Goal: Task Accomplishment & Management: Use online tool/utility

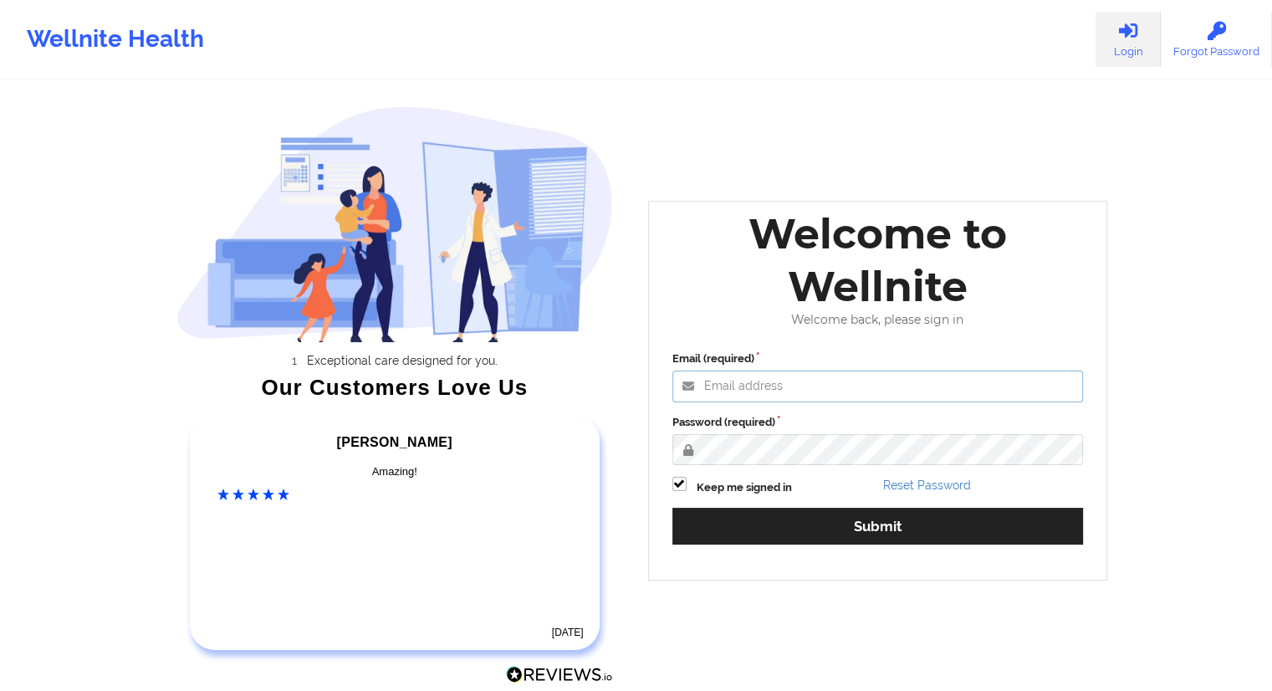
type input "[EMAIL_ADDRESS][DOMAIN_NAME]"
click at [888, 494] on div "Reset Password" at bounding box center [983, 486] width 212 height 19
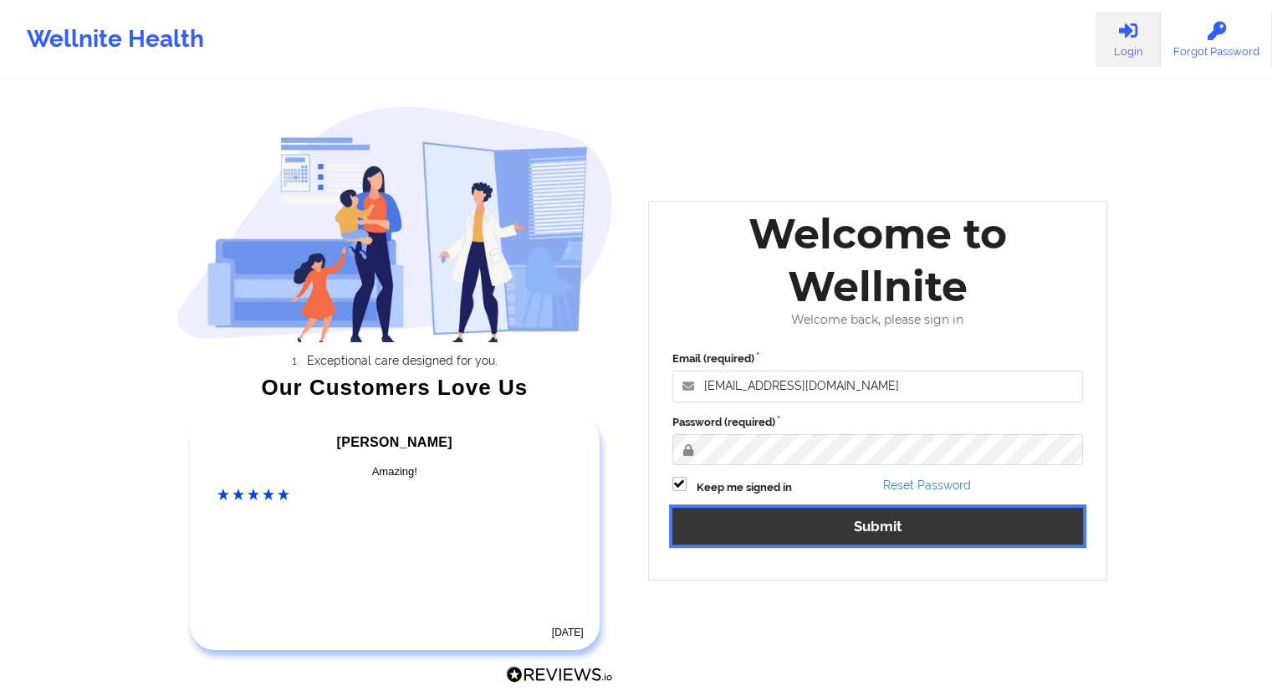
click at [877, 534] on button "Submit" at bounding box center [879, 526] width 412 height 36
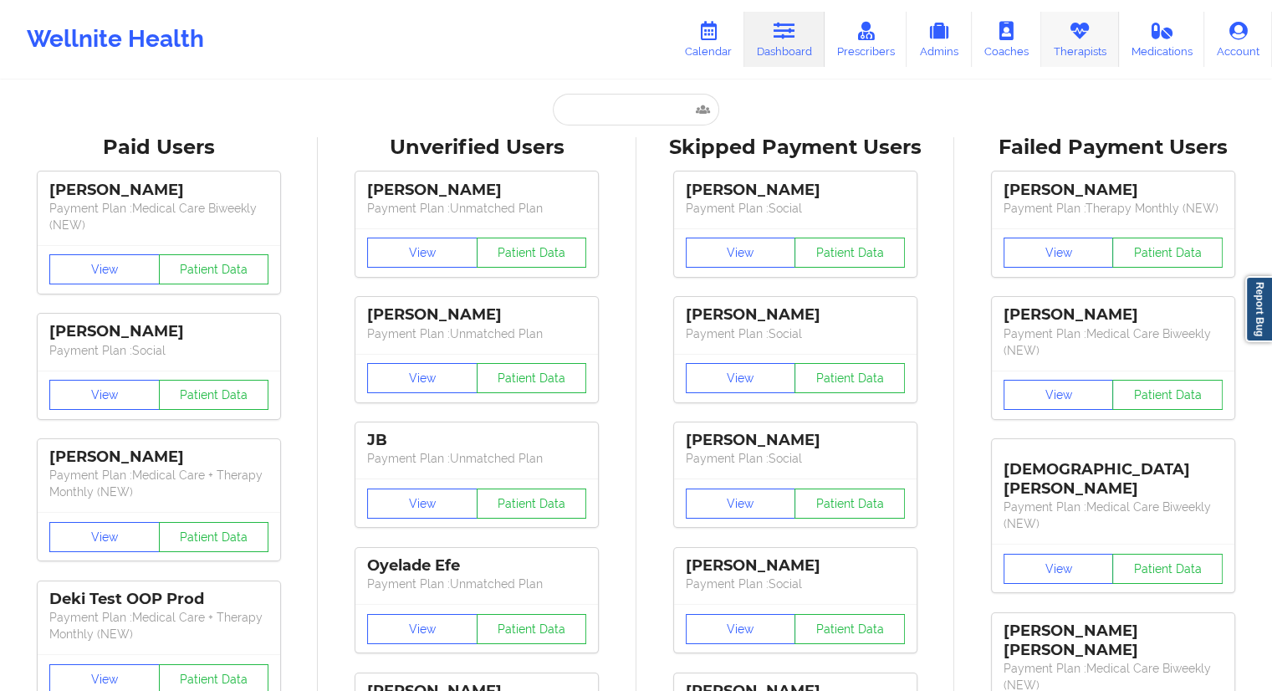
click at [1072, 42] on link "Therapists" at bounding box center [1080, 39] width 78 height 55
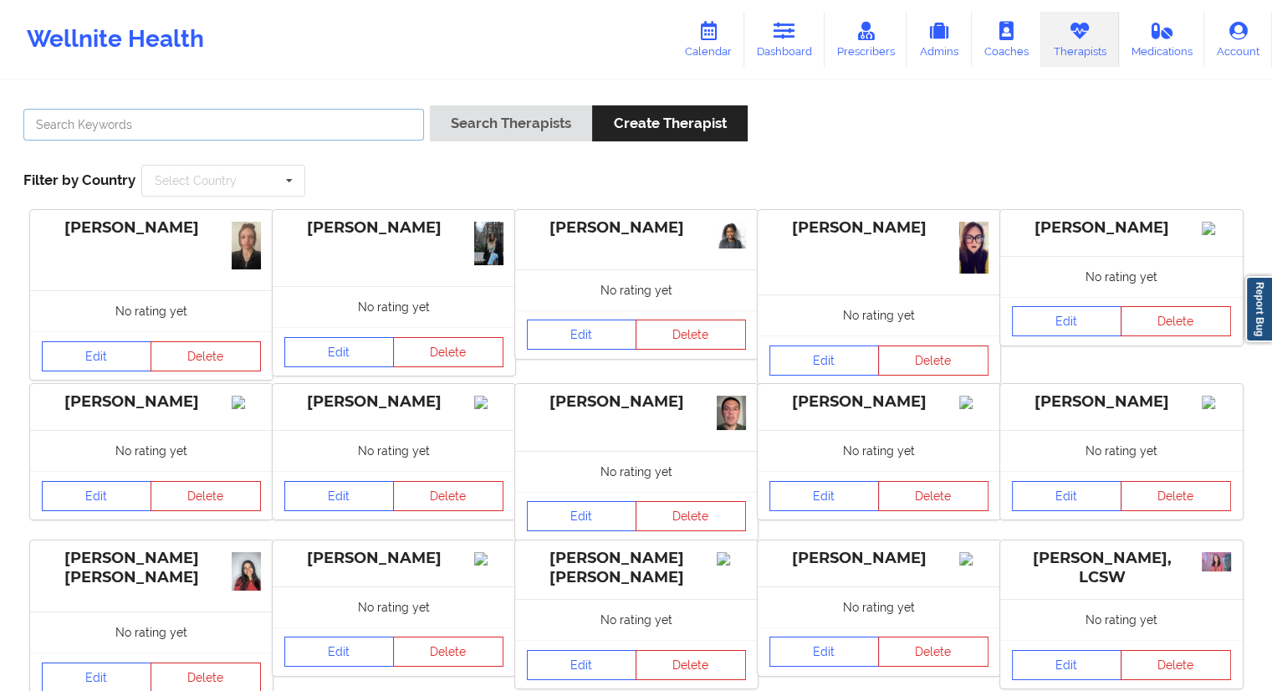
click at [262, 121] on input "text" at bounding box center [223, 125] width 401 height 32
paste input "[PERSON_NAME]"
type input "[PERSON_NAME]"
click at [515, 125] on button "Search Therapists" at bounding box center [511, 123] width 162 height 36
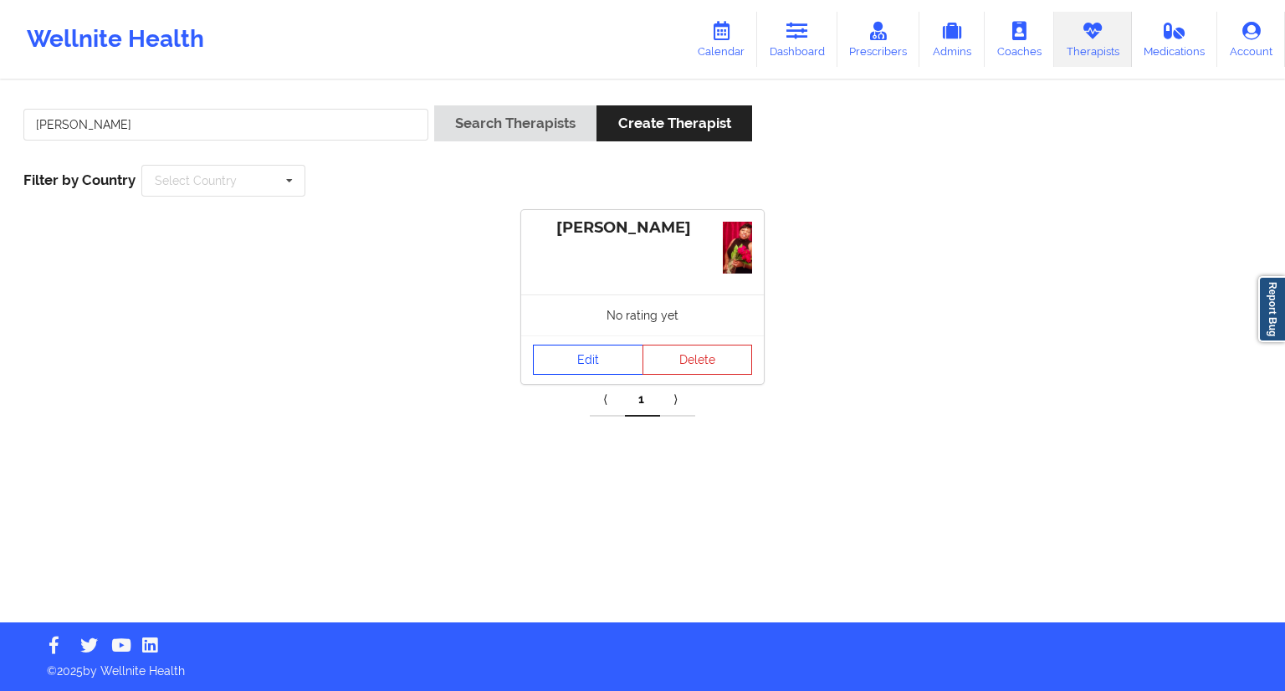
click at [555, 359] on link "Edit" at bounding box center [588, 360] width 110 height 30
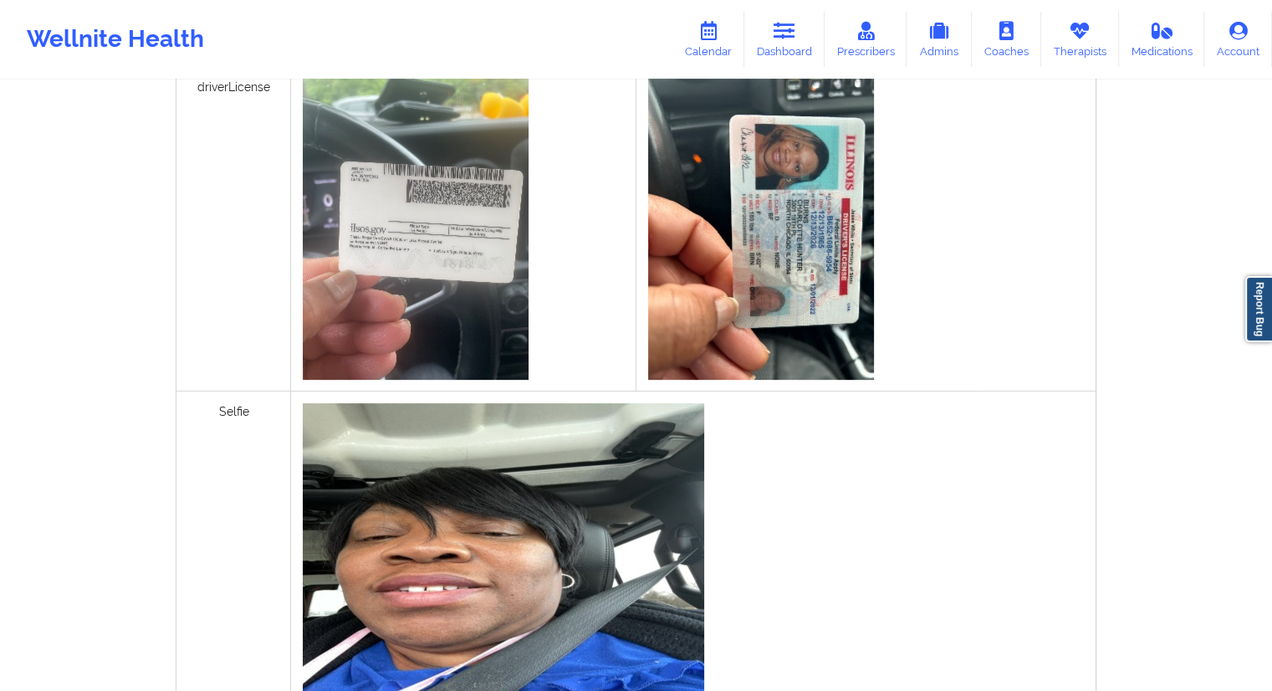
scroll to position [373, 0]
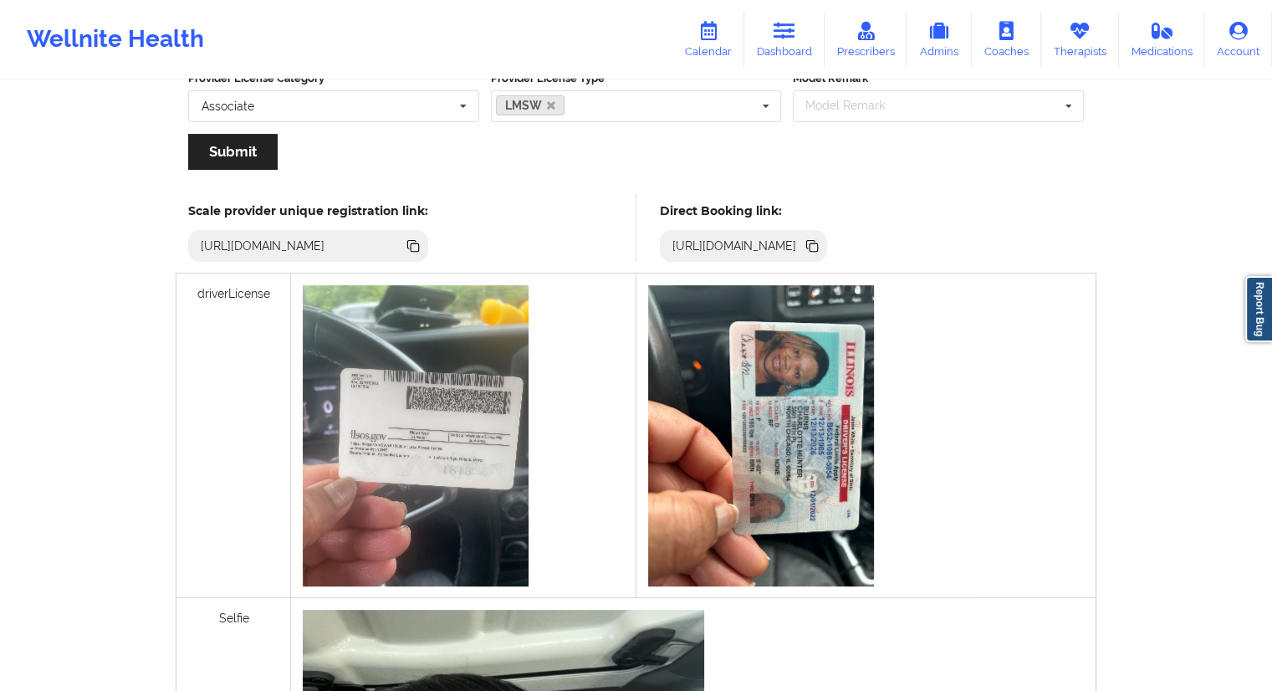
click at [818, 245] on icon at bounding box center [814, 247] width 8 height 8
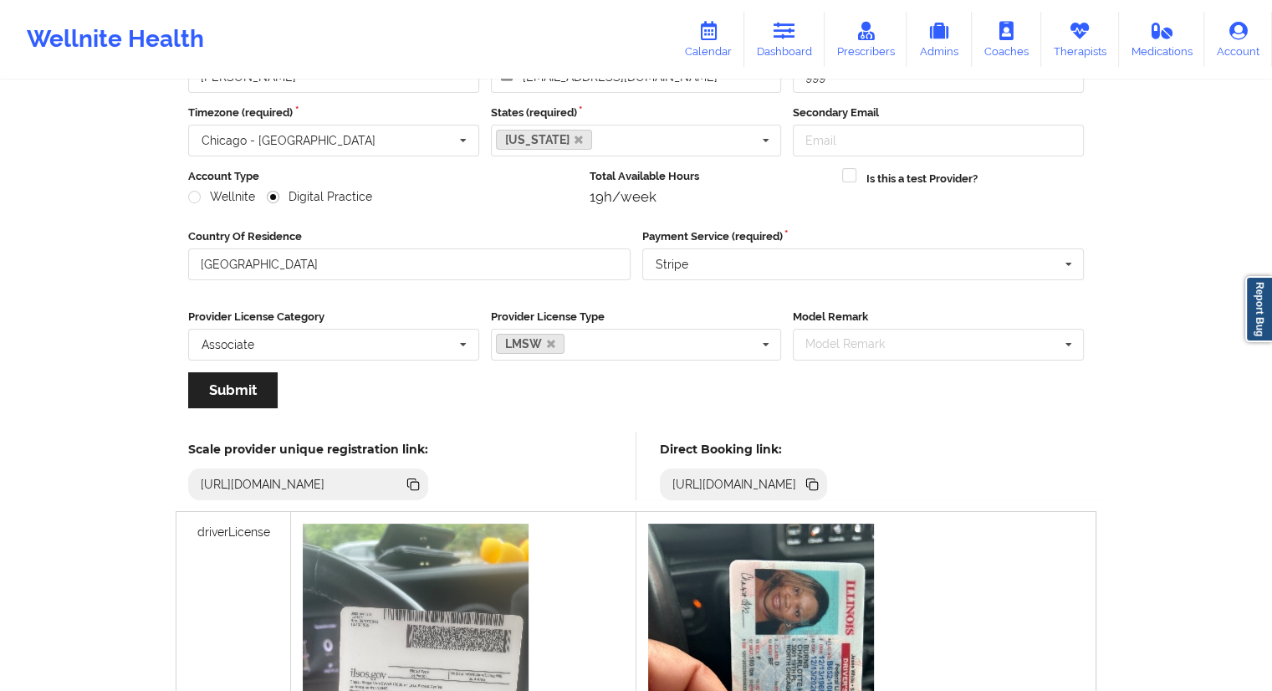
scroll to position [335, 0]
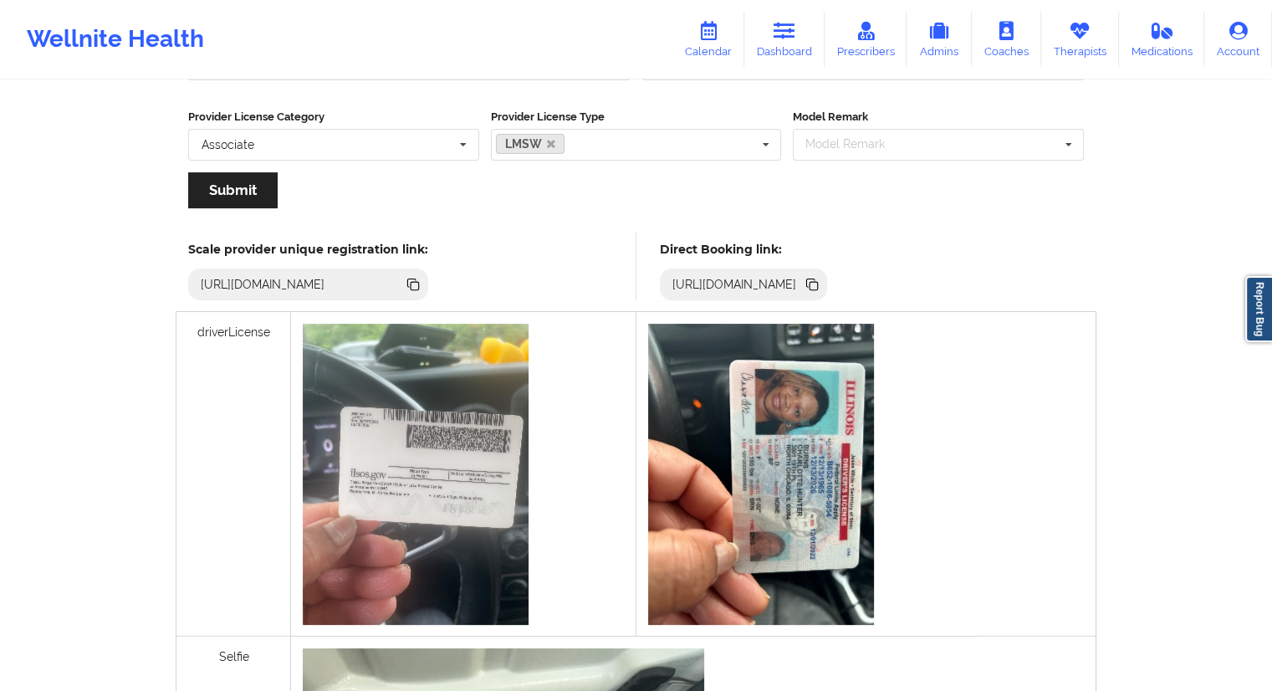
click at [816, 280] on icon at bounding box center [811, 283] width 8 height 8
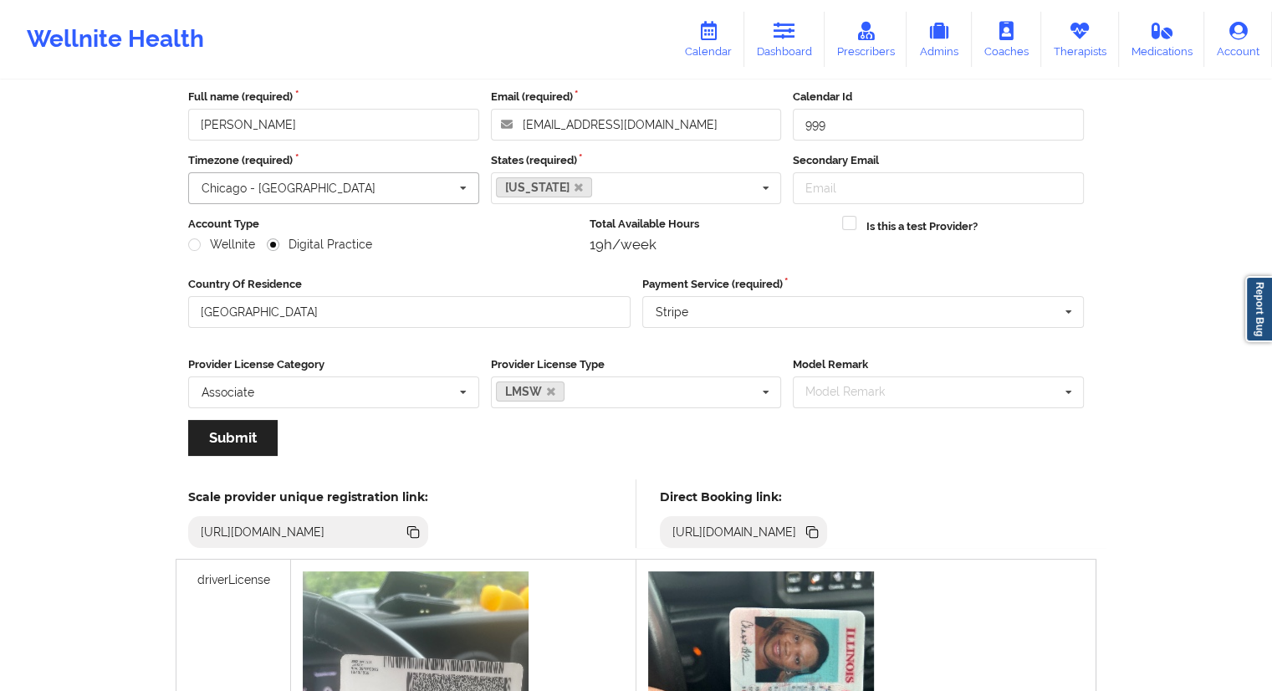
scroll to position [0, 0]
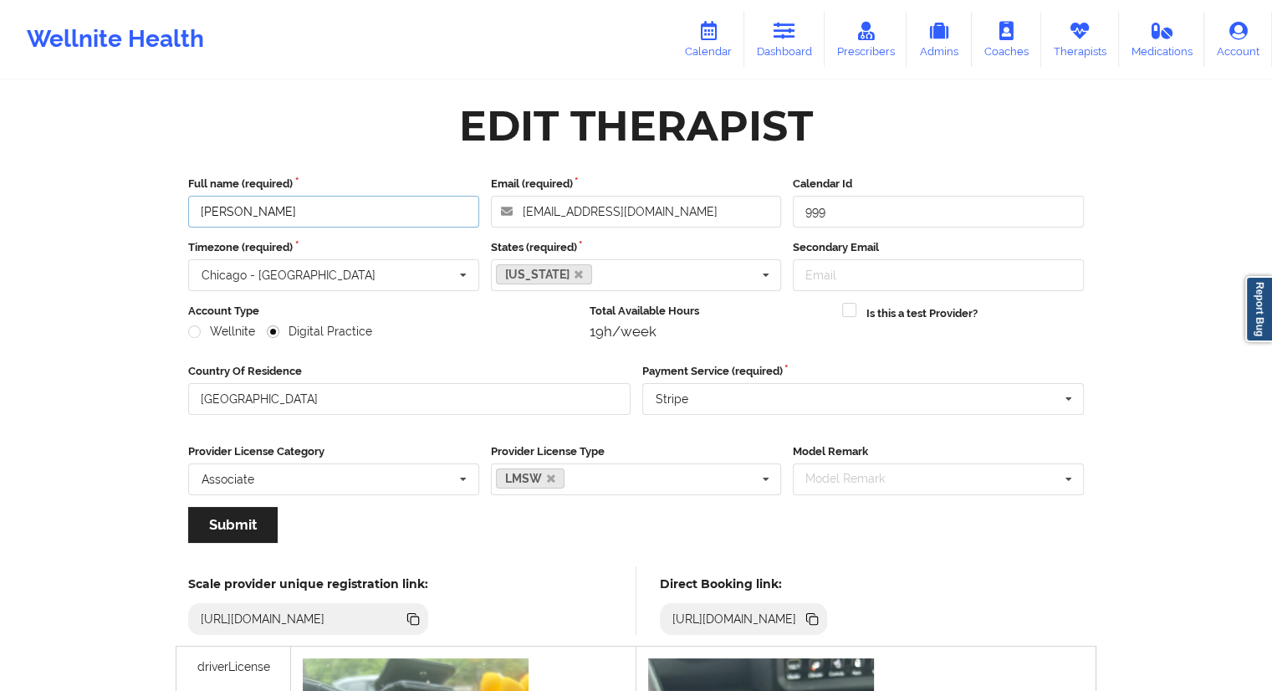
drag, startPoint x: 368, startPoint y: 212, endPoint x: 166, endPoint y: 208, distance: 202.5
click at [790, 42] on link "Dashboard" at bounding box center [784, 39] width 80 height 55
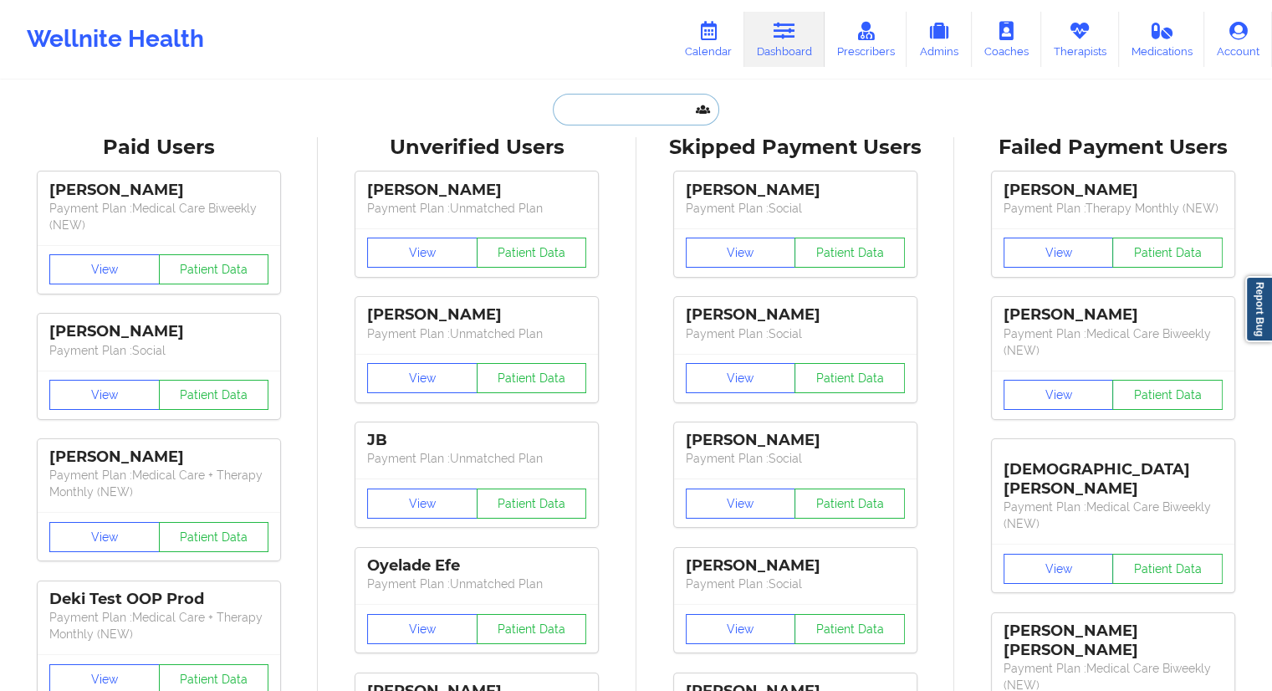
click at [576, 107] on input "text" at bounding box center [636, 110] width 166 height 32
paste input "[PERSON_NAME]"
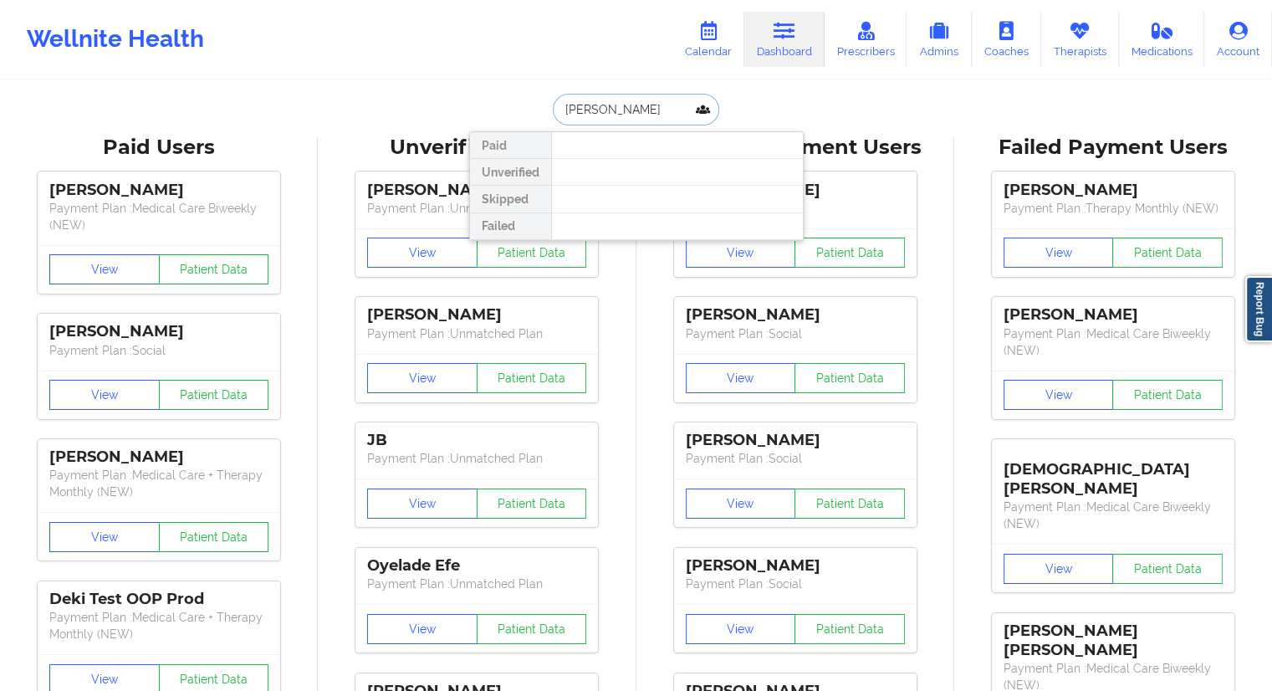
click at [635, 97] on input "[PERSON_NAME]" at bounding box center [636, 110] width 166 height 32
paste input "[PERSON_NAME][EMAIL_ADDRESS][PERSON_NAME][DOMAIN_NAME]"
type input "[PERSON_NAME][EMAIL_ADDRESS][PERSON_NAME][DOMAIN_NAME]"
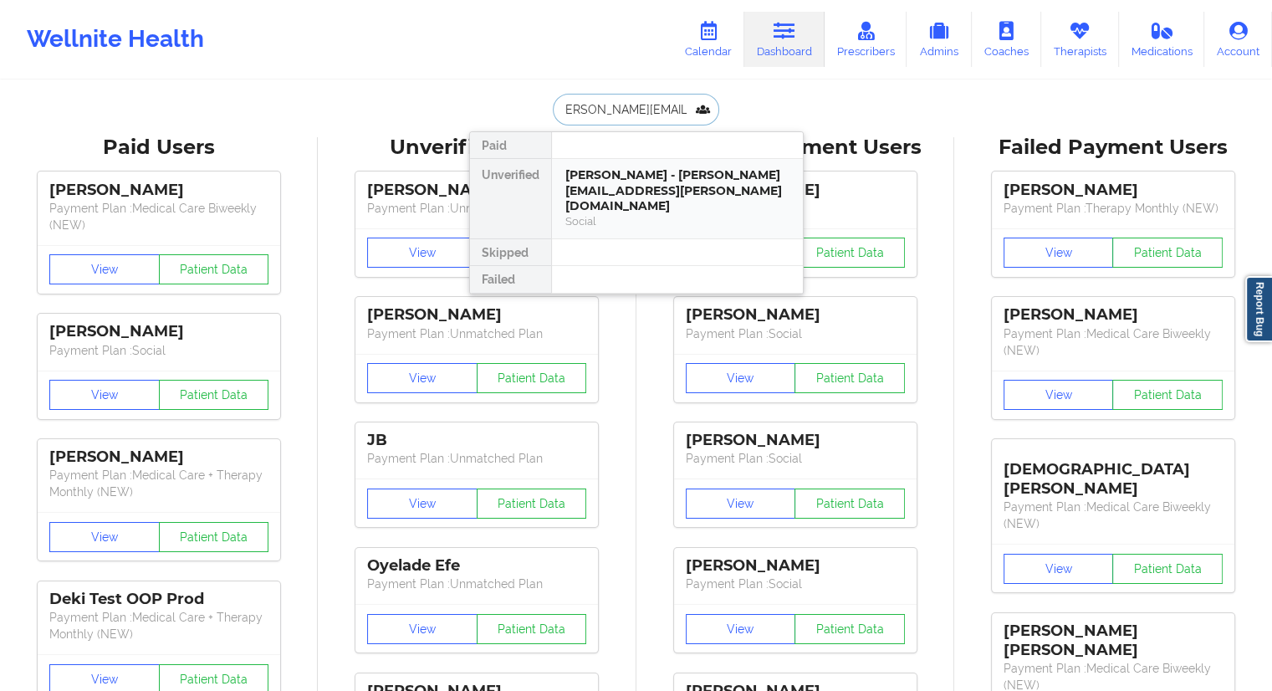
click at [596, 176] on div "[PERSON_NAME] - [PERSON_NAME][EMAIL_ADDRESS][PERSON_NAME][DOMAIN_NAME]" at bounding box center [677, 190] width 224 height 47
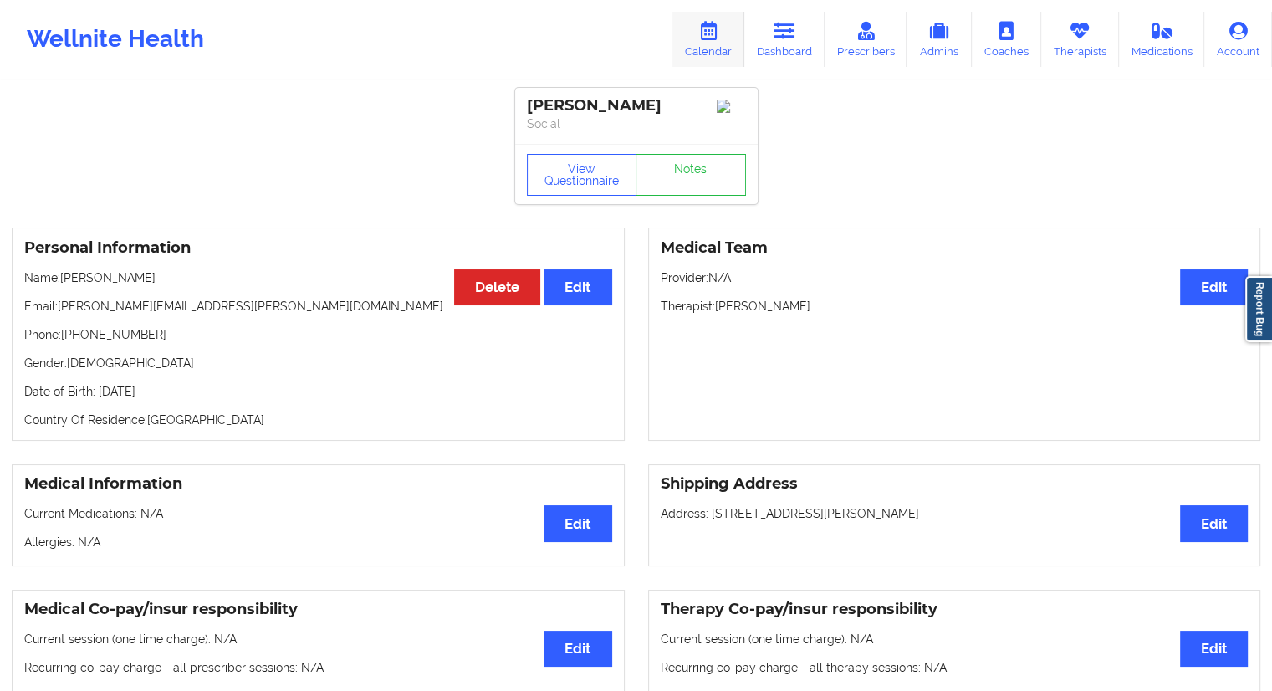
click at [723, 46] on link "Calendar" at bounding box center [709, 39] width 72 height 55
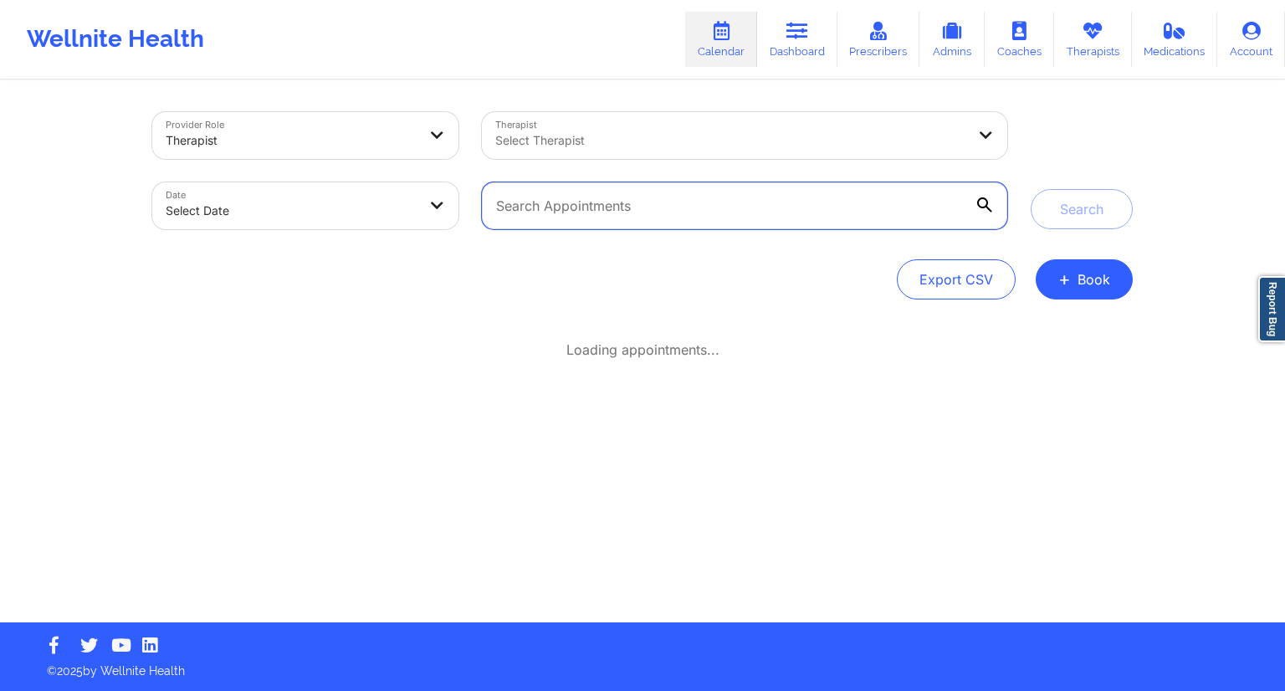
click at [646, 216] on input "text" at bounding box center [744, 205] width 525 height 47
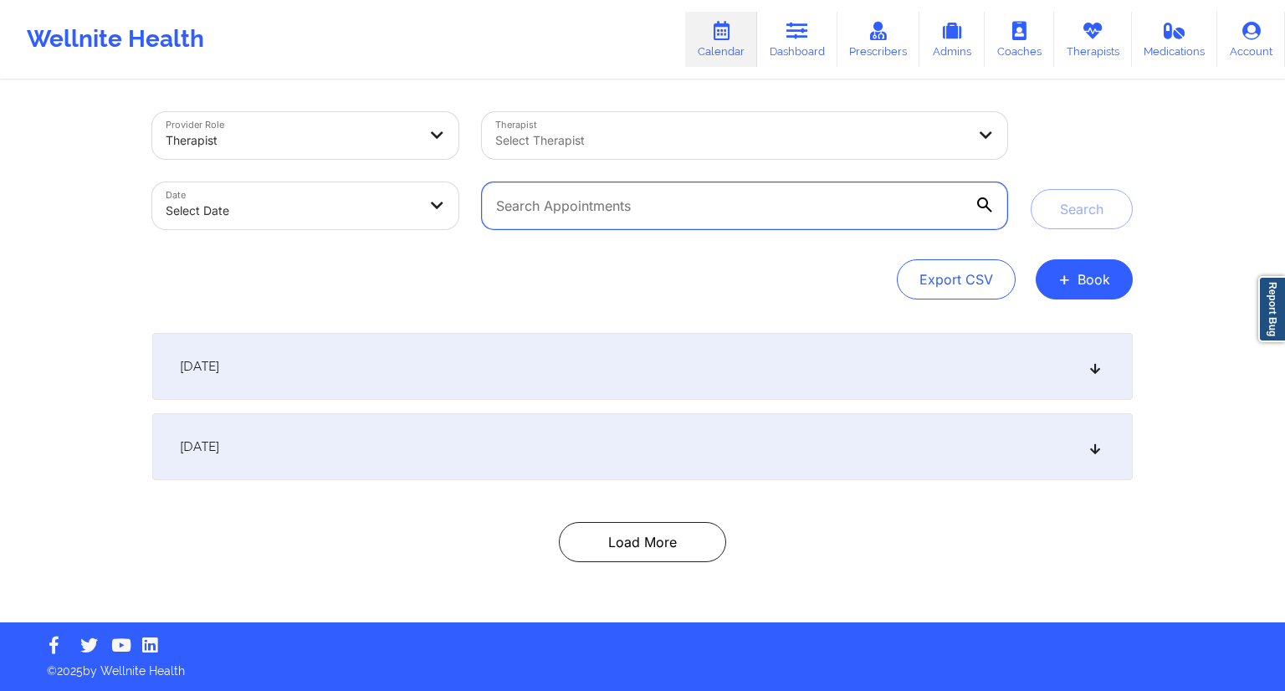
paste input "[PERSON_NAME][EMAIL_ADDRESS][PERSON_NAME][DOMAIN_NAME]"
type input "[PERSON_NAME][EMAIL_ADDRESS][PERSON_NAME][DOMAIN_NAME]"
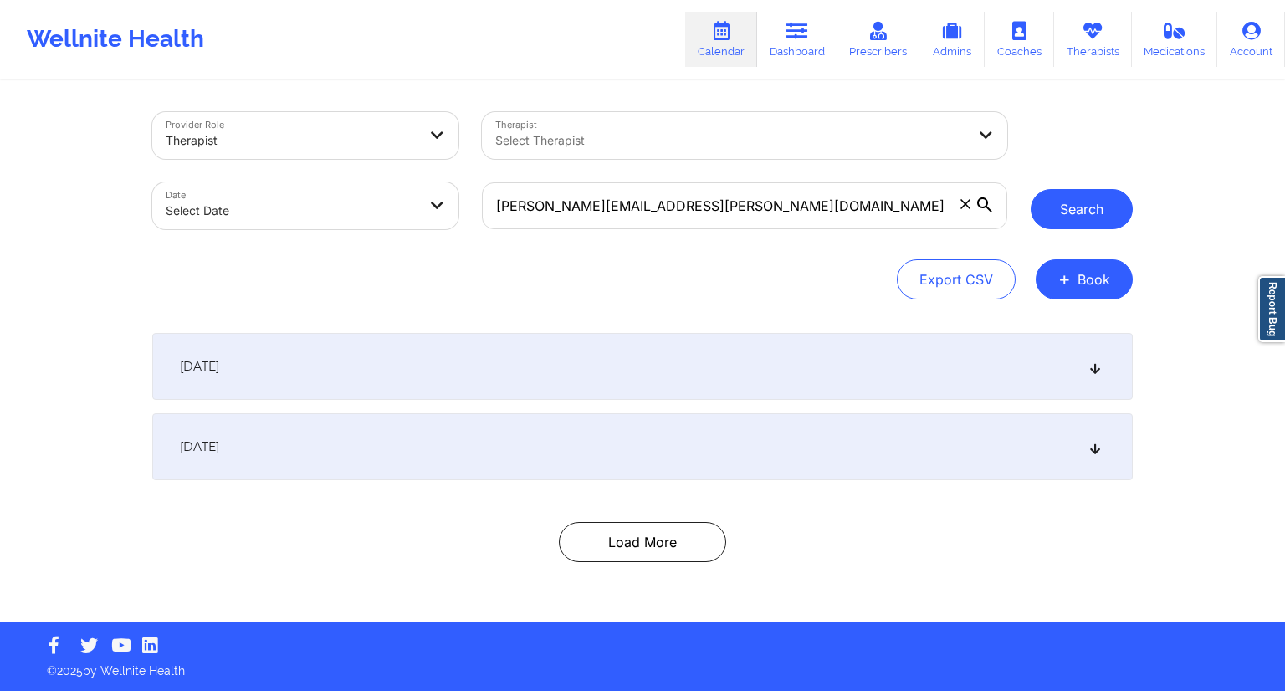
click at [1087, 199] on button "Search" at bounding box center [1082, 209] width 102 height 40
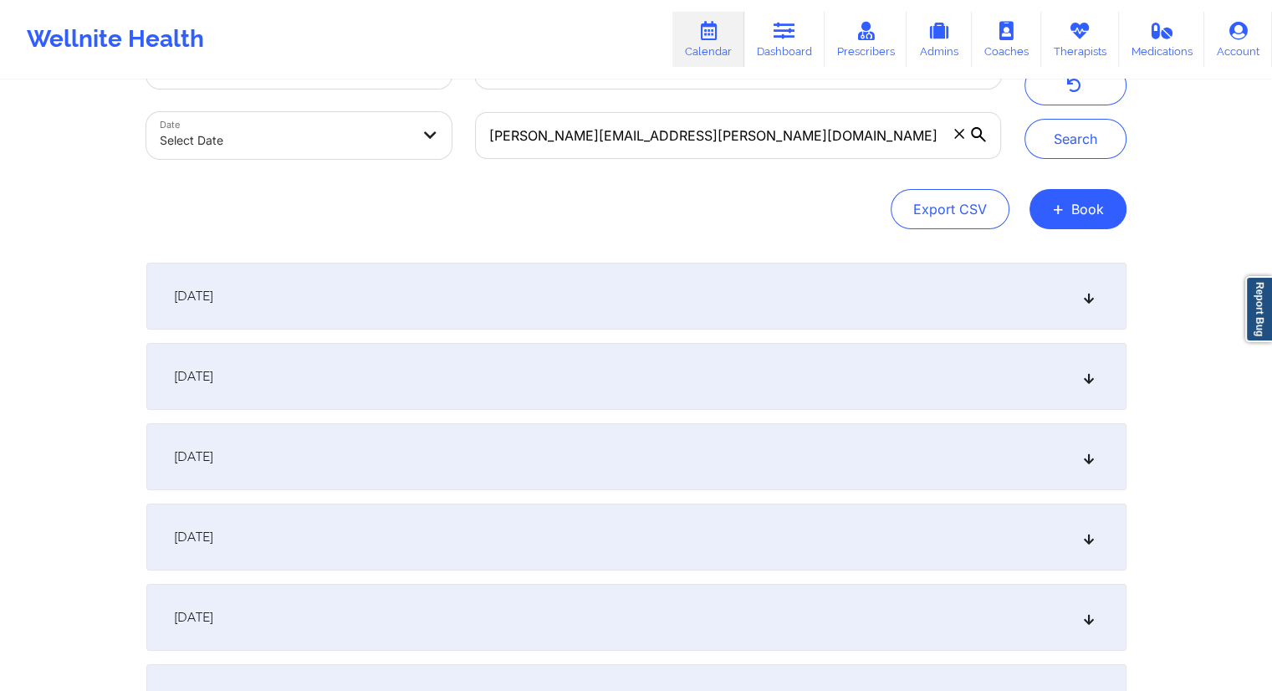
scroll to position [167, 0]
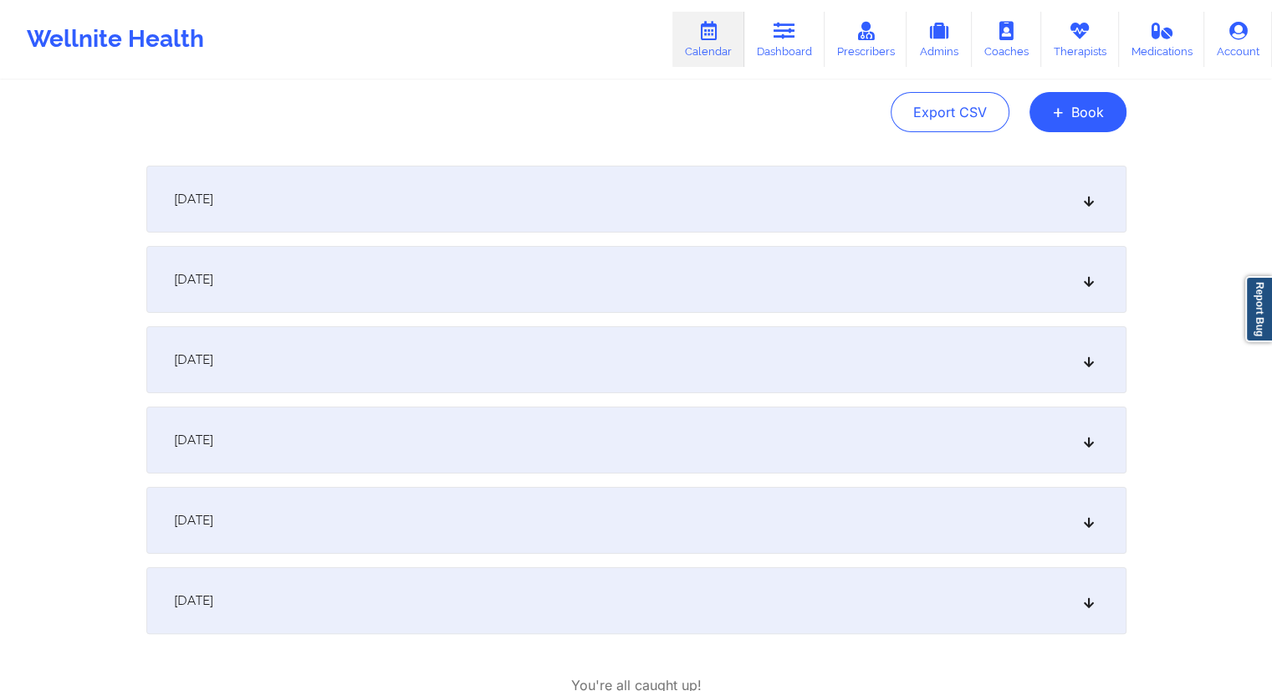
click at [780, 225] on div "[DATE]" at bounding box center [636, 199] width 980 height 67
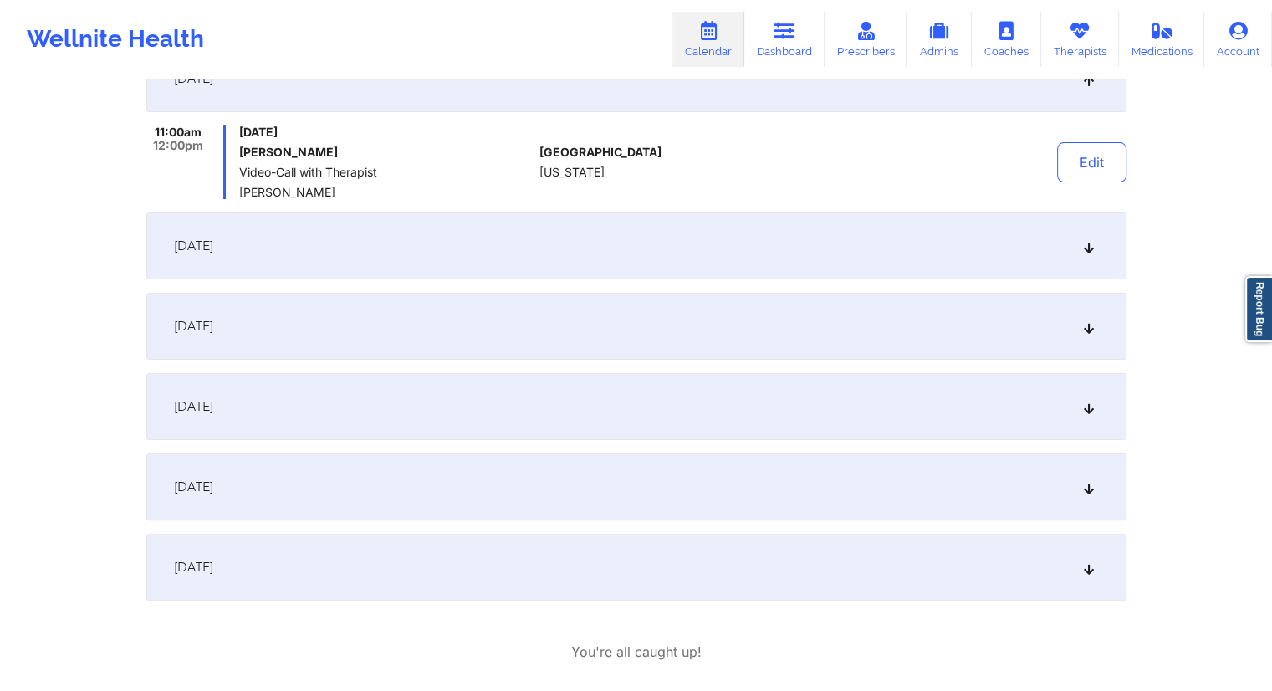
scroll to position [251, 0]
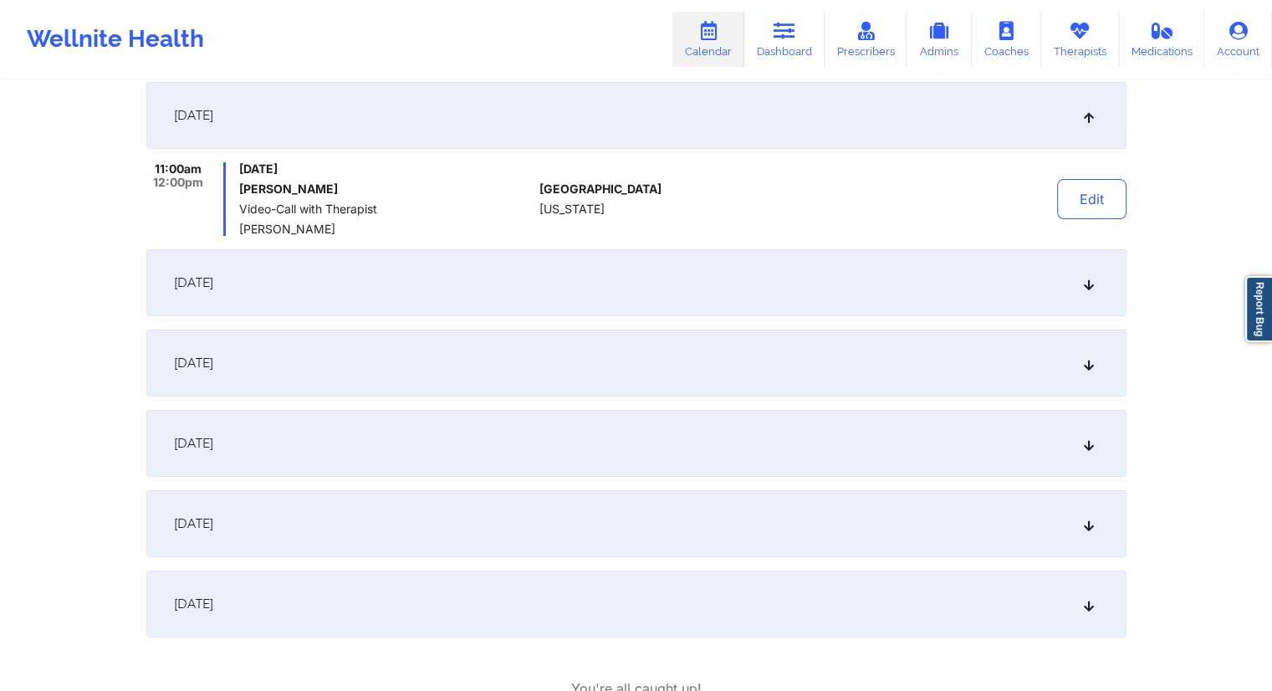
click at [626, 299] on div "[DATE]" at bounding box center [636, 282] width 980 height 67
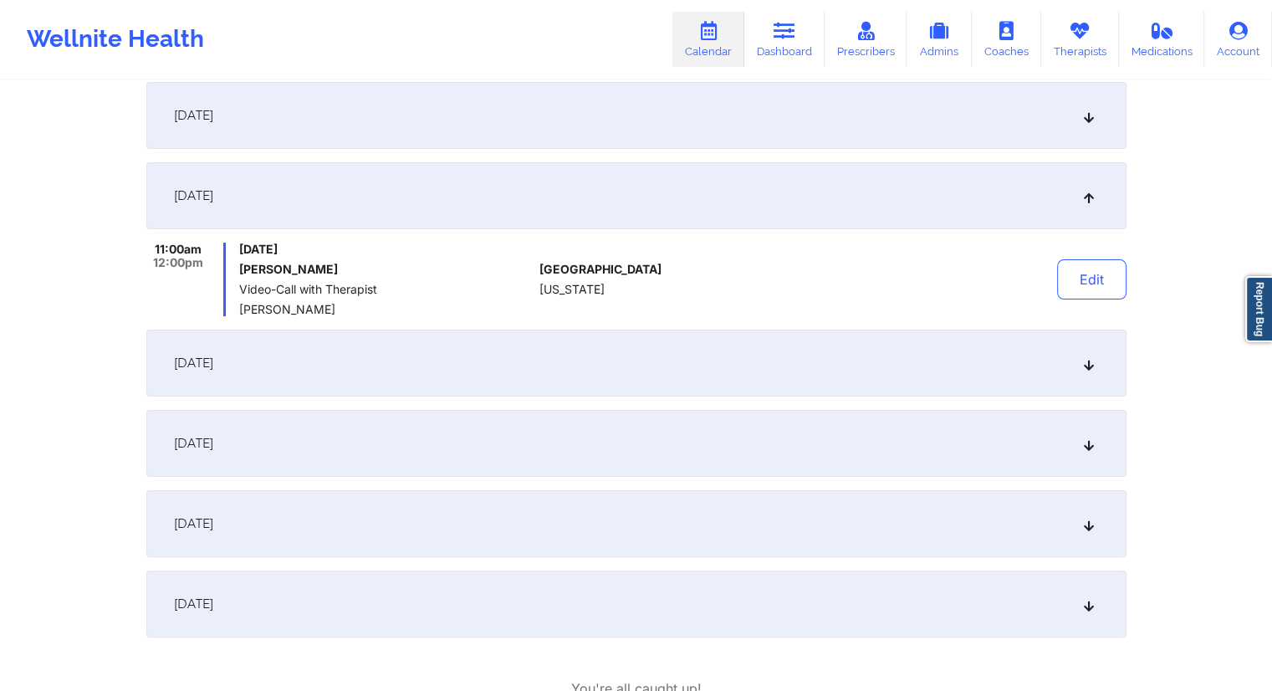
click at [455, 391] on div "[DATE]" at bounding box center [636, 363] width 980 height 67
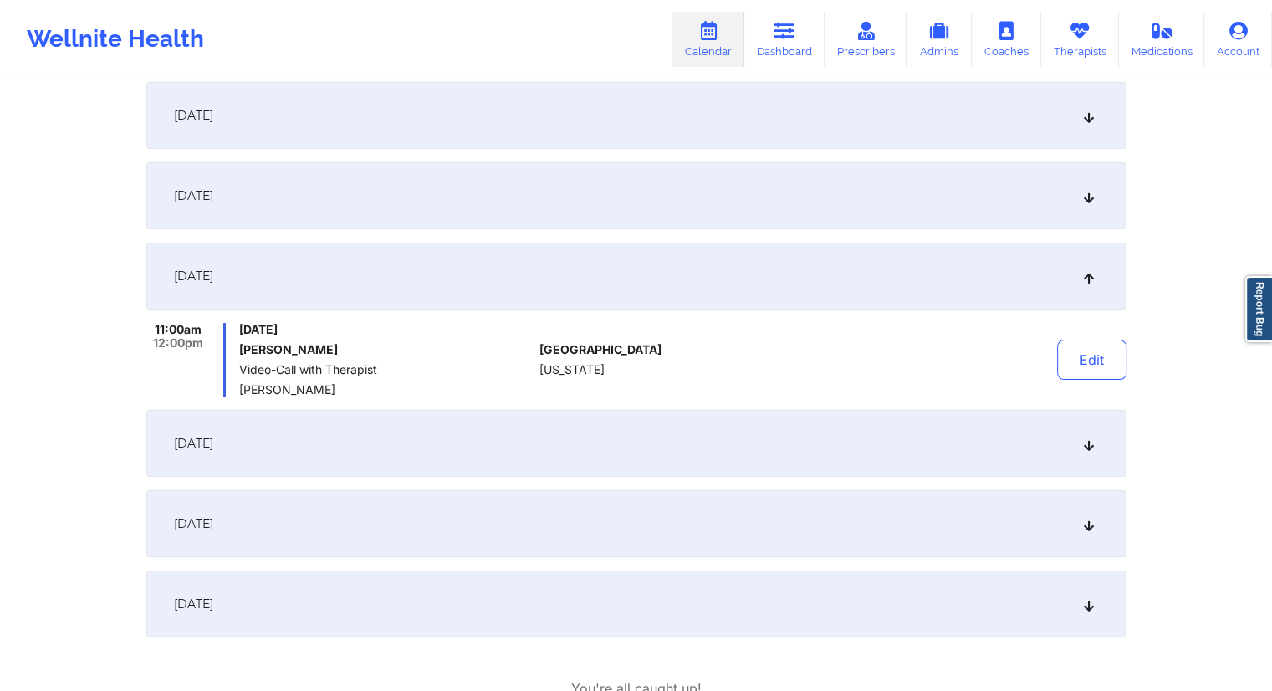
click at [435, 463] on div "[DATE]" at bounding box center [636, 443] width 980 height 67
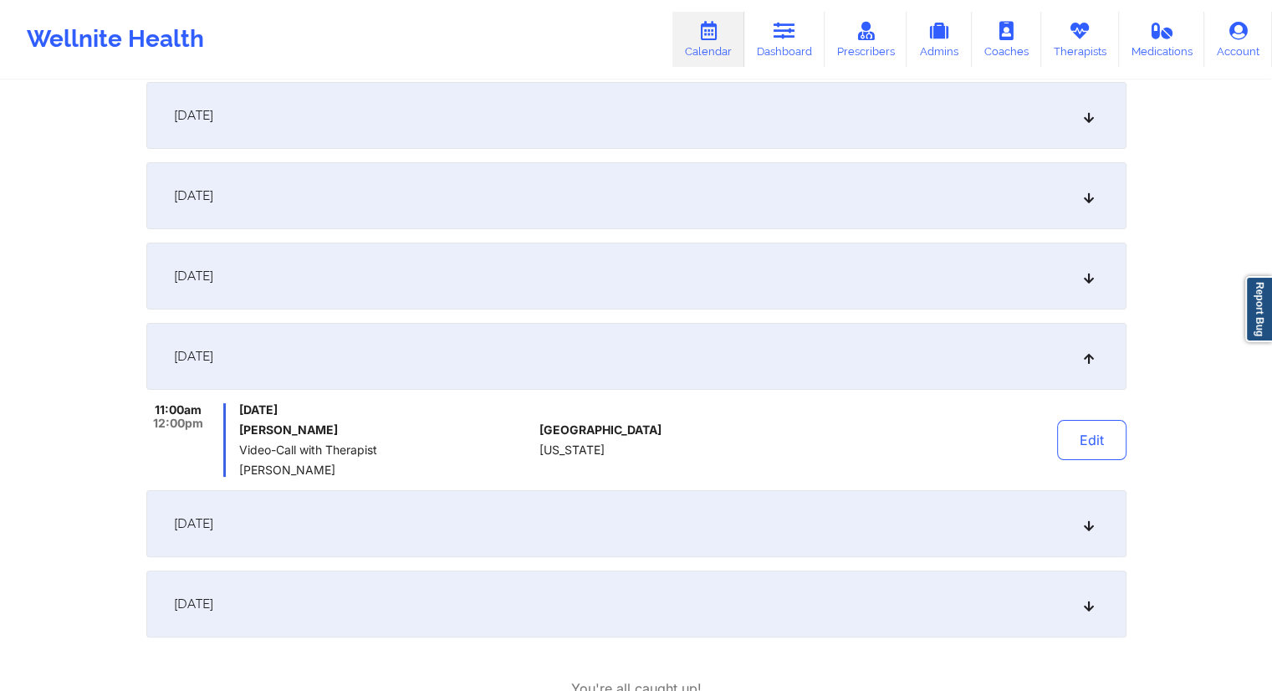
click at [421, 523] on div "[DATE]" at bounding box center [636, 523] width 980 height 67
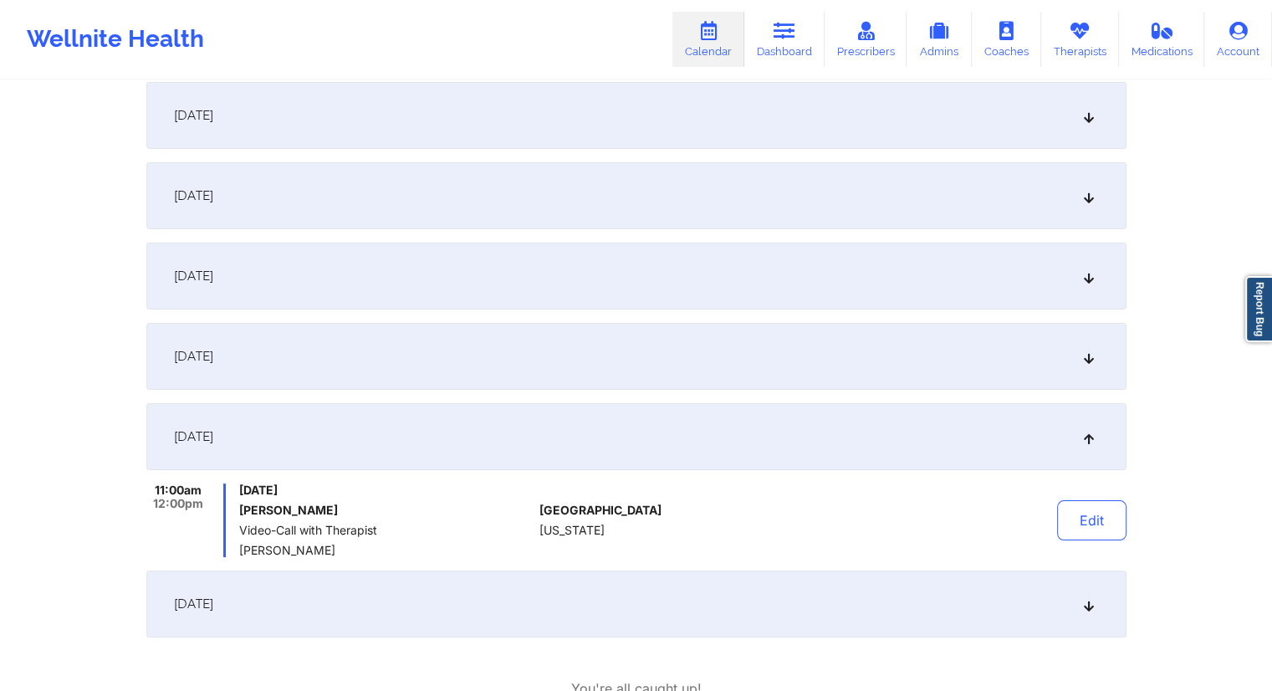
click at [402, 602] on div "[DATE]" at bounding box center [636, 603] width 980 height 67
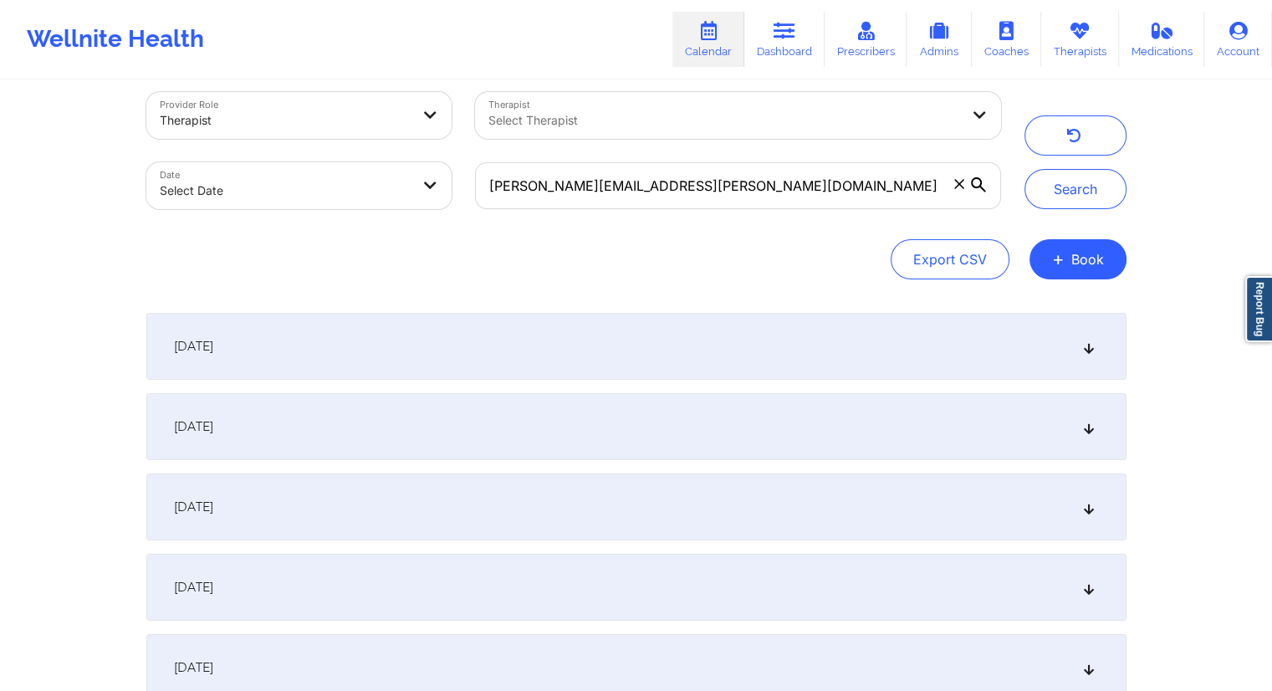
scroll to position [0, 0]
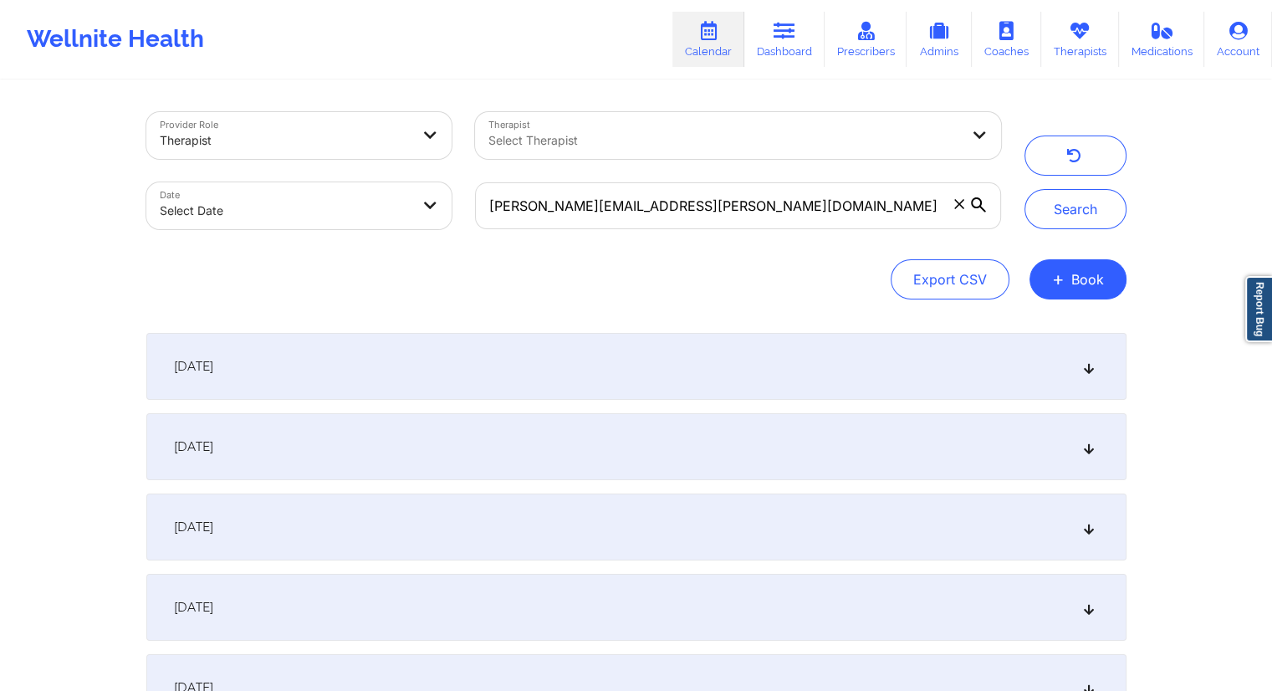
click at [512, 369] on div "[DATE]" at bounding box center [636, 366] width 980 height 67
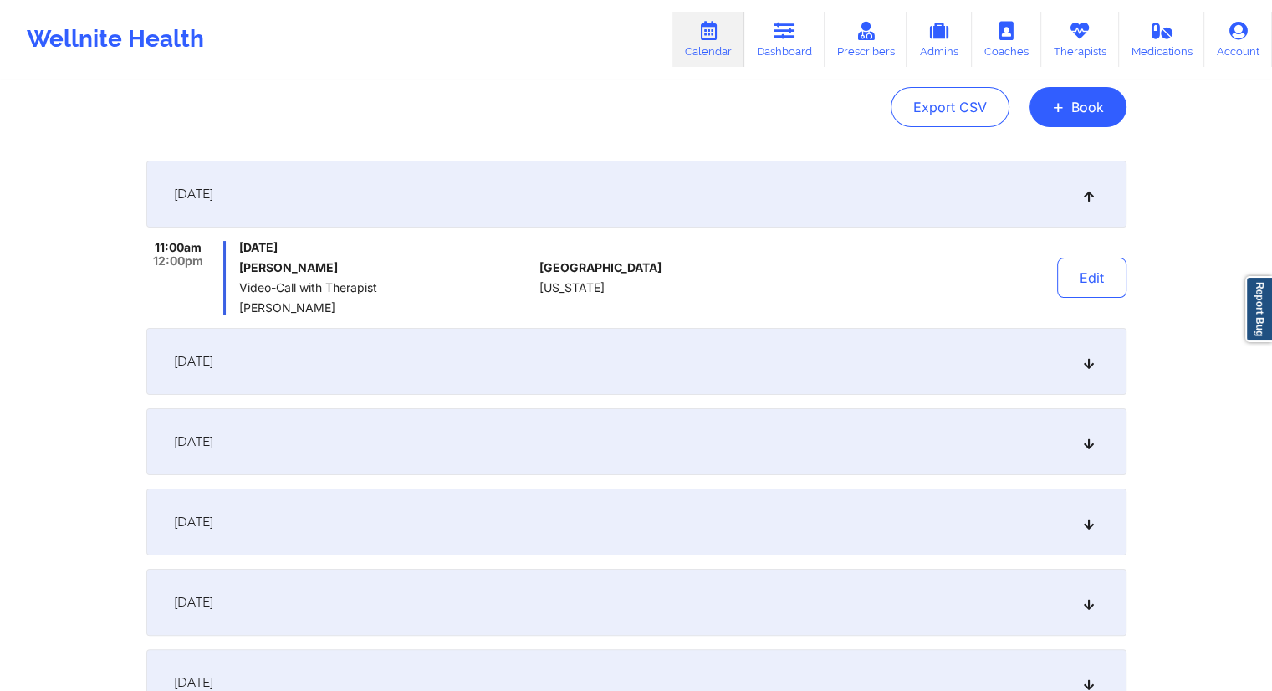
scroll to position [84, 0]
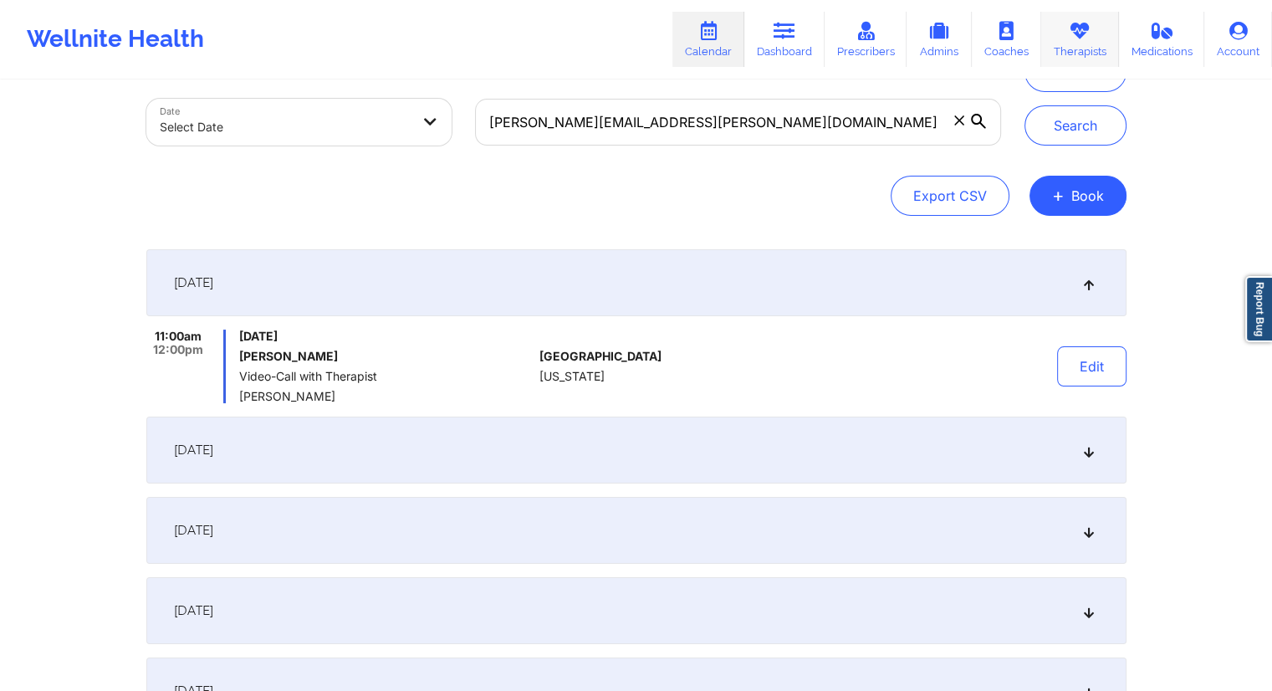
drag, startPoint x: 1084, startPoint y: 41, endPoint x: 1076, endPoint y: 44, distance: 9.0
click at [1084, 41] on link "Therapists" at bounding box center [1080, 39] width 78 height 55
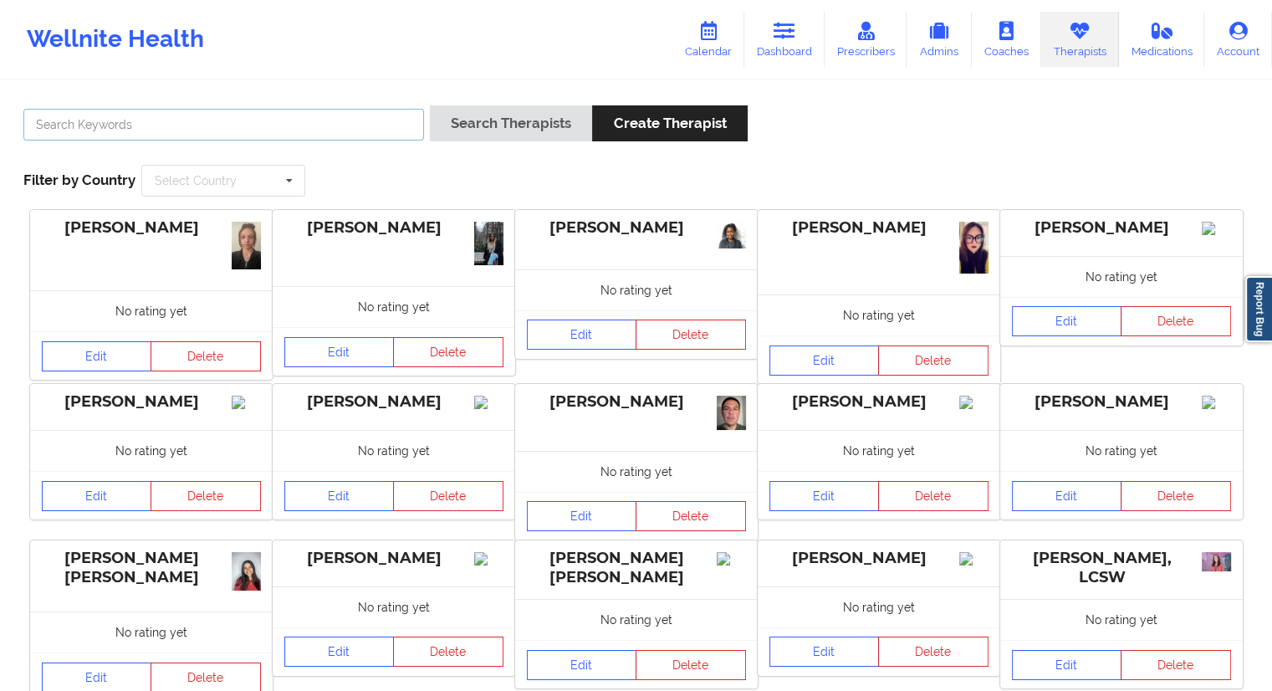
click at [151, 120] on input "text" at bounding box center [223, 125] width 401 height 32
paste input "[PERSON_NAME][US_STATE]"
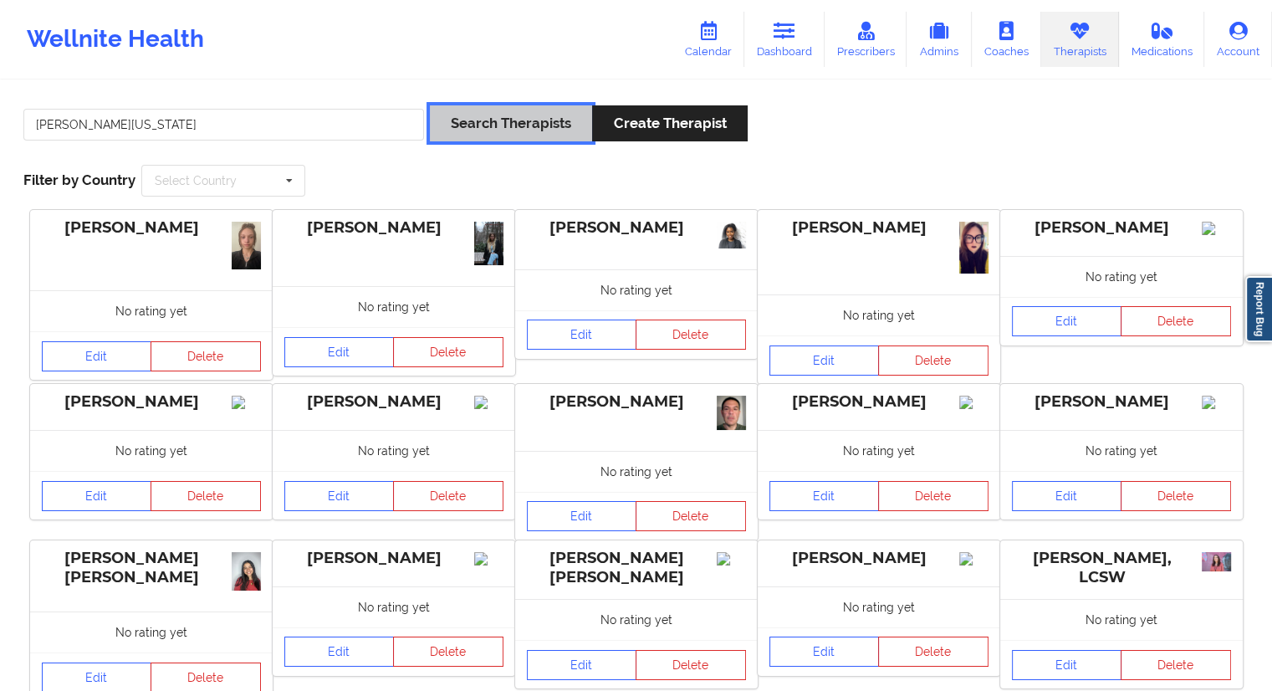
click at [526, 110] on button "Search Therapists" at bounding box center [511, 123] width 162 height 36
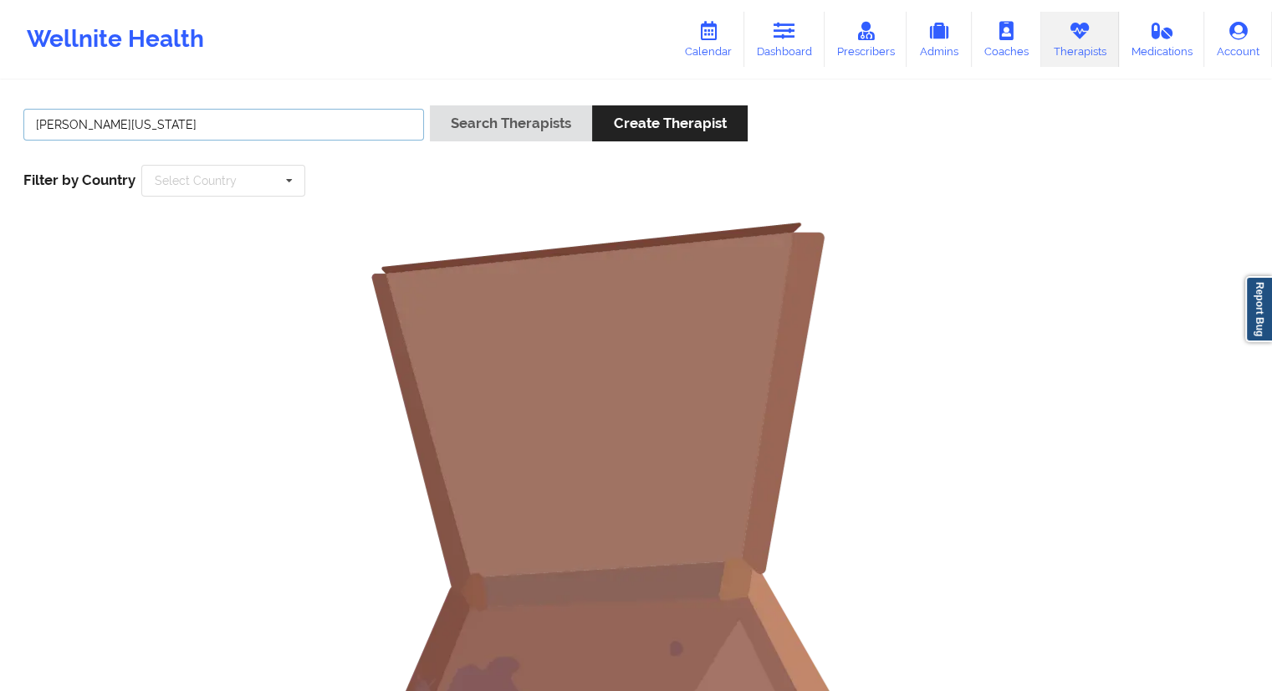
click at [152, 131] on input "[PERSON_NAME][US_STATE]" at bounding box center [223, 125] width 401 height 32
click at [77, 118] on input "[PERSON_NAME][US_STATE]" at bounding box center [223, 125] width 401 height 32
drag, startPoint x: 146, startPoint y: 121, endPoint x: 13, endPoint y: 123, distance: 132.2
click at [13, 123] on div "[US_STATE] Search Therapists Create Therapist Filter by Country Select Country …" at bounding box center [636, 151] width 1249 height 115
paste input "[PERSON_NAME][US_STATE]"
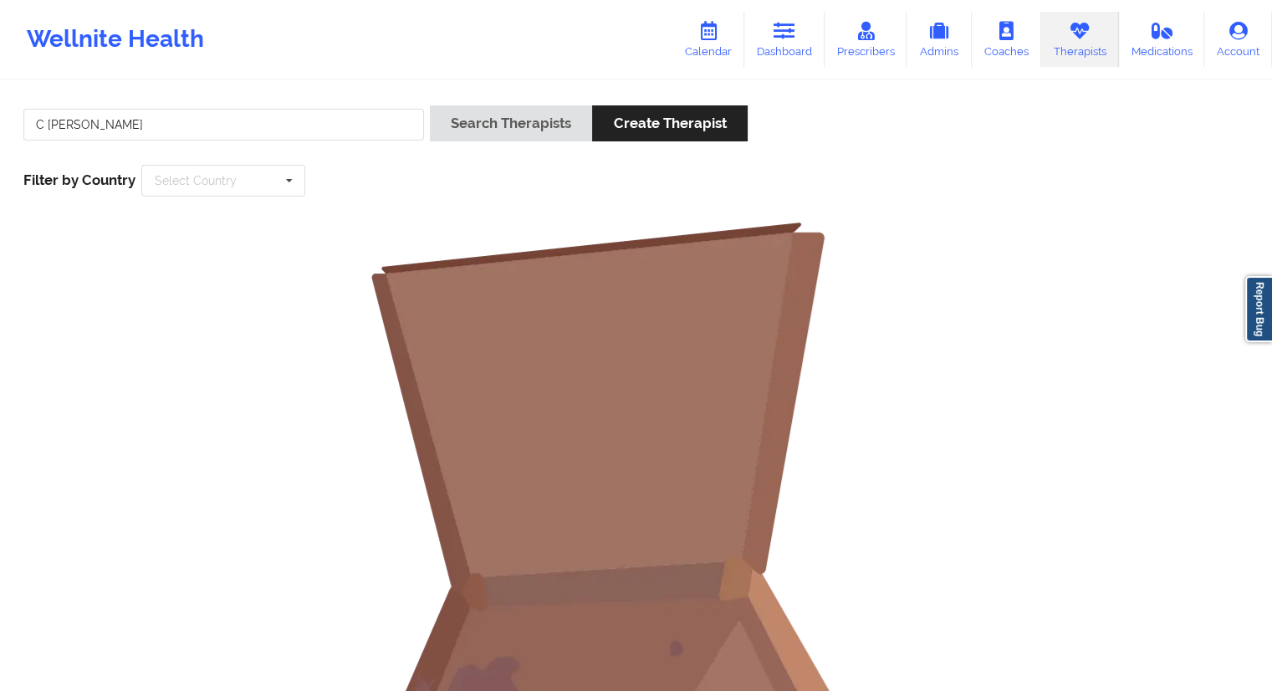
click at [501, 91] on div "C [PERSON_NAME] Search Therapists Create Therapist Filter by Country Select Cou…" at bounding box center [636, 516] width 1272 height 869
click at [504, 138] on button "Search Therapists" at bounding box center [511, 123] width 162 height 36
click at [47, 125] on input "C [PERSON_NAME]" at bounding box center [223, 125] width 401 height 32
type input "[PERSON_NAME]"
click at [452, 107] on button "Search Therapists" at bounding box center [511, 123] width 162 height 36
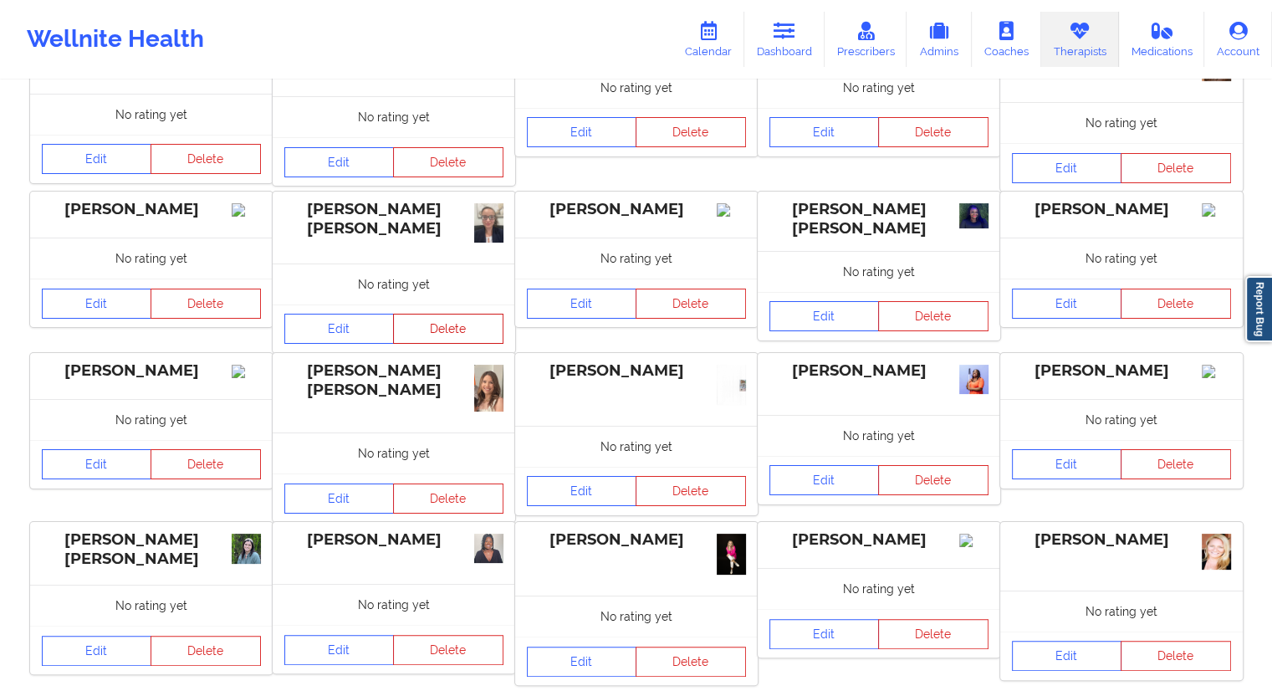
scroll to position [251, 0]
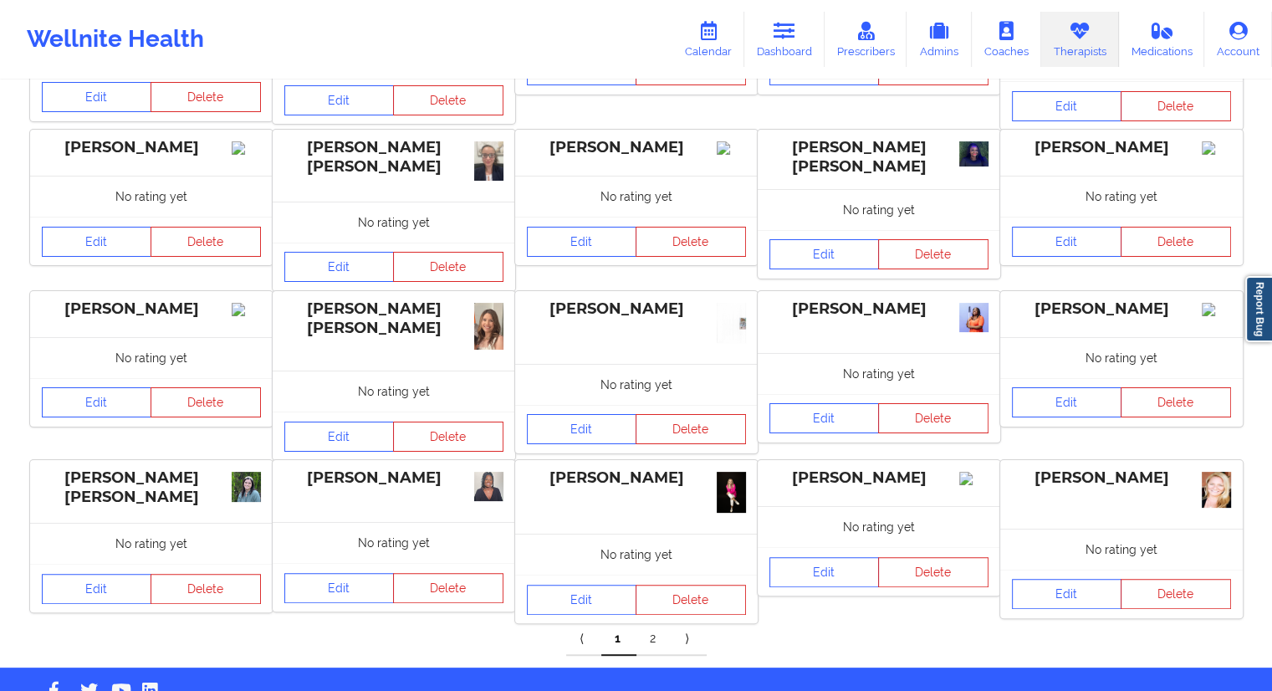
click at [652, 640] on link "2" at bounding box center [654, 638] width 35 height 33
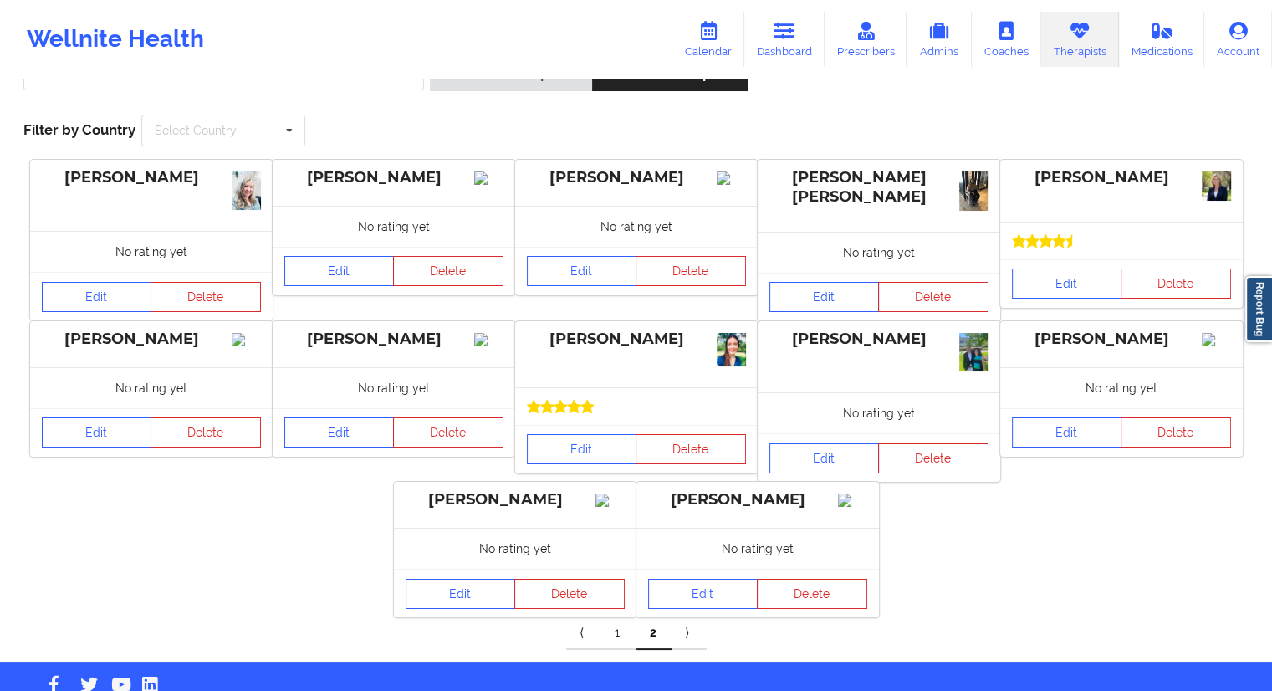
scroll to position [20, 0]
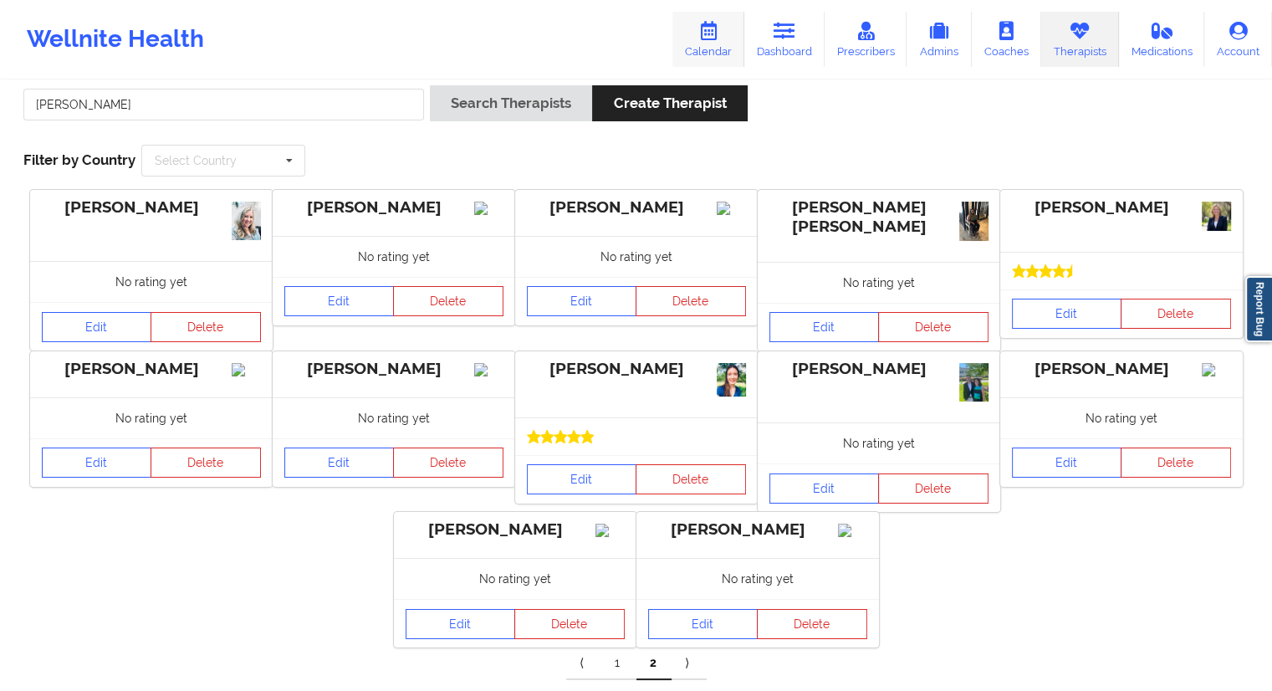
click at [723, 48] on link "Calendar" at bounding box center [709, 39] width 72 height 55
